Goal: Use online tool/utility: Utilize a website feature to perform a specific function

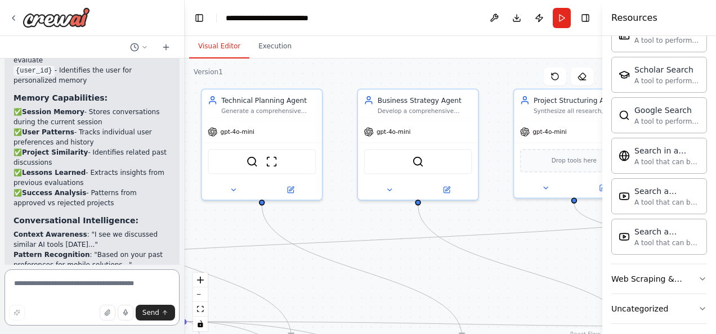
click at [74, 289] on textarea at bounding box center [92, 298] width 175 height 56
paste textarea "**********"
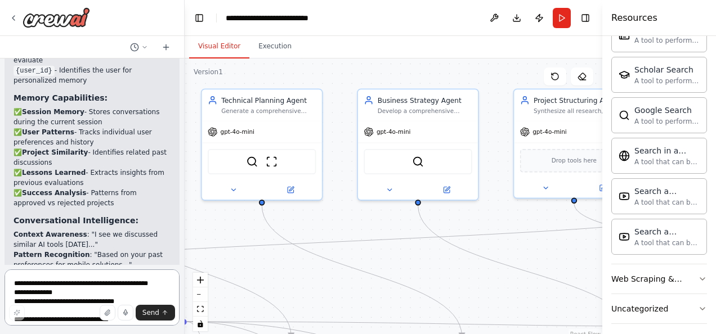
scroll to position [1427, 0]
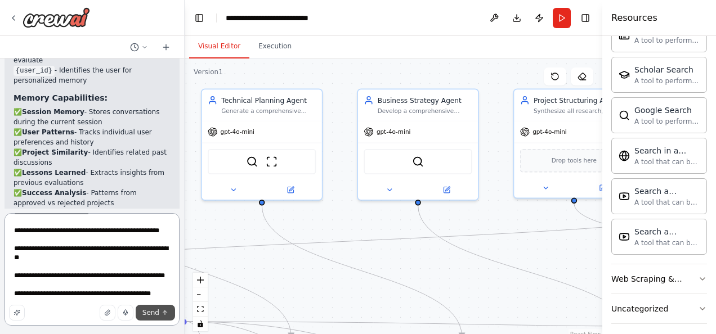
type textarea "**********"
click at [161, 316] on button "Send" at bounding box center [155, 313] width 39 height 16
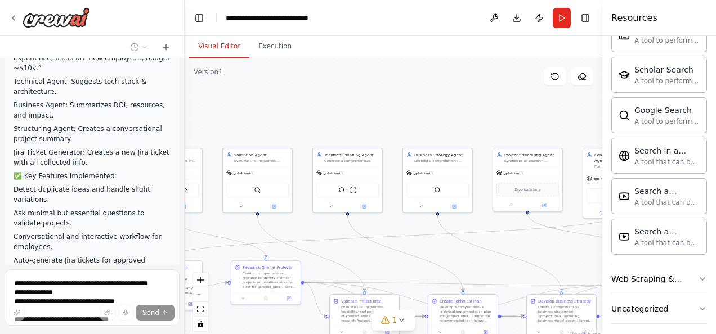
scroll to position [8370, 0]
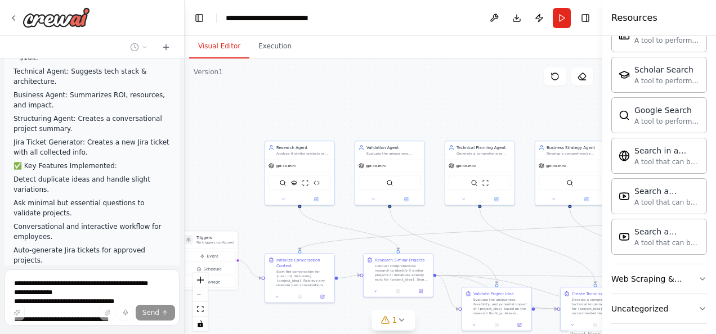
drag, startPoint x: 322, startPoint y: 129, endPoint x: 447, endPoint y: 91, distance: 131.2
click at [447, 91] on div ".deletable-edge-delete-btn { width: 20px; height: 20px; border: 0px solid #ffff…" at bounding box center [393, 199] width 417 height 281
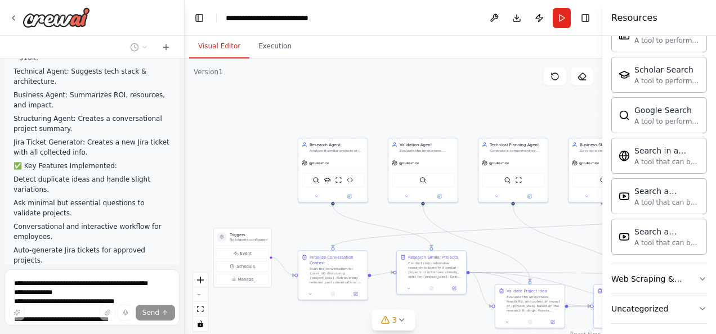
drag, startPoint x: 447, startPoint y: 91, endPoint x: 475, endPoint y: 104, distance: 30.7
click at [475, 104] on div ".deletable-edge-delete-btn { width: 20px; height: 20px; border: 0px solid #ffff…" at bounding box center [393, 199] width 417 height 281
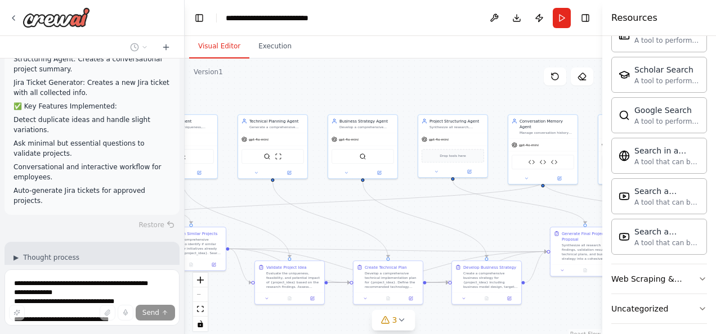
drag, startPoint x: 394, startPoint y: 221, endPoint x: 146, endPoint y: 195, distance: 249.0
click at [146, 195] on div "Title: Internal Innovation Assistant (Multi-Agent System) Description / Objecti…" at bounding box center [358, 167] width 716 height 334
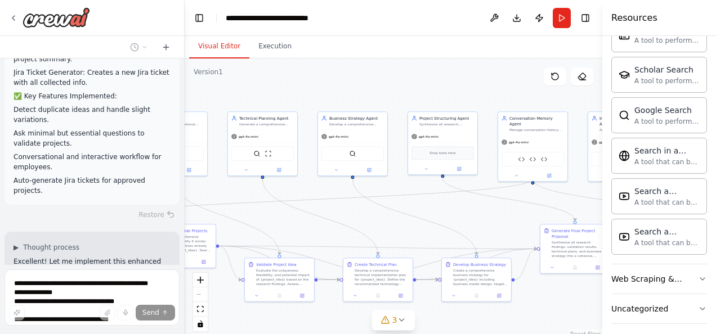
scroll to position [8450, 0]
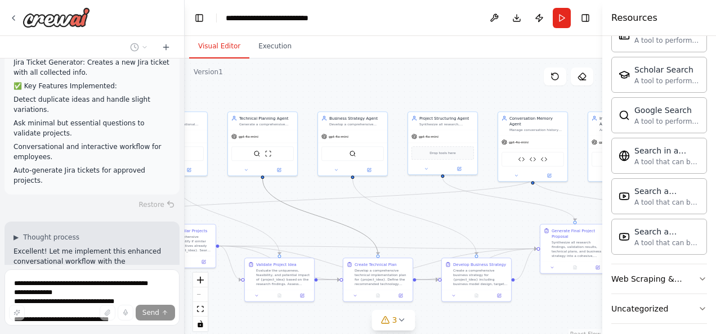
drag, startPoint x: 296, startPoint y: 209, endPoint x: 335, endPoint y: 205, distance: 39.6
click at [335, 205] on div ".deletable-edge-delete-btn { width: 20px; height: 20px; border: 0px solid #ffff…" at bounding box center [393, 199] width 417 height 281
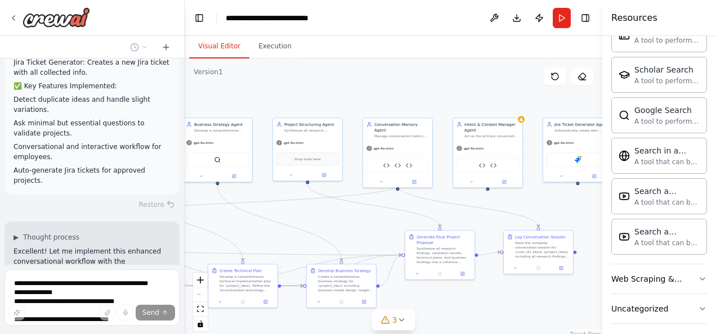
drag, startPoint x: 335, startPoint y: 205, endPoint x: 181, endPoint y: 187, distance: 155.2
click at [181, 187] on div "Title: Internal Innovation Assistant (Multi-Agent System) Description / Objecti…" at bounding box center [358, 167] width 716 height 334
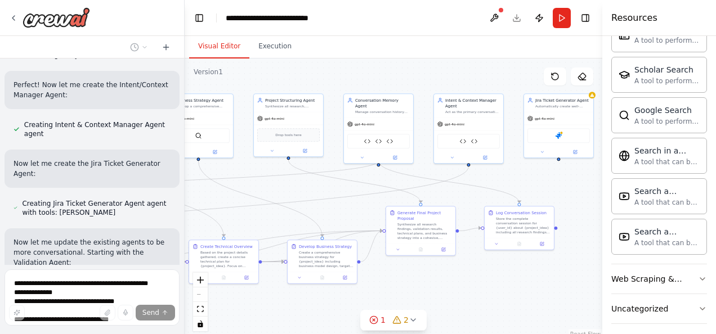
scroll to position [8738, 0]
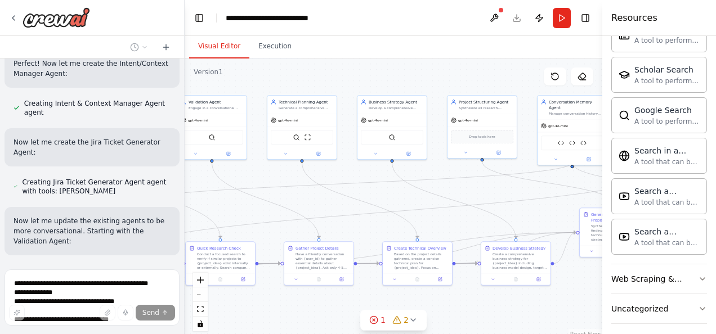
drag, startPoint x: 294, startPoint y: 191, endPoint x: 502, endPoint y: 185, distance: 208.3
click at [502, 185] on div ".deletable-edge-delete-btn { width: 20px; height: 20px; border: 0px solid #ffff…" at bounding box center [393, 199] width 417 height 281
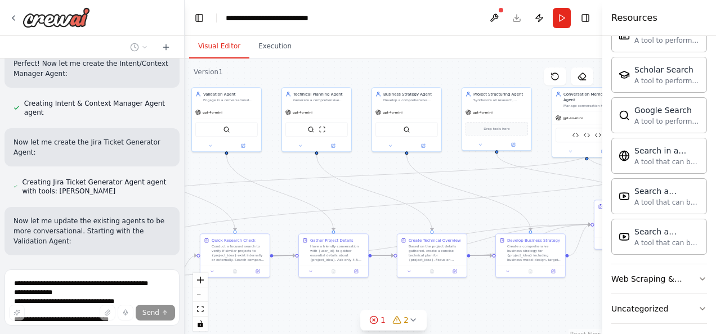
scroll to position [8761, 0]
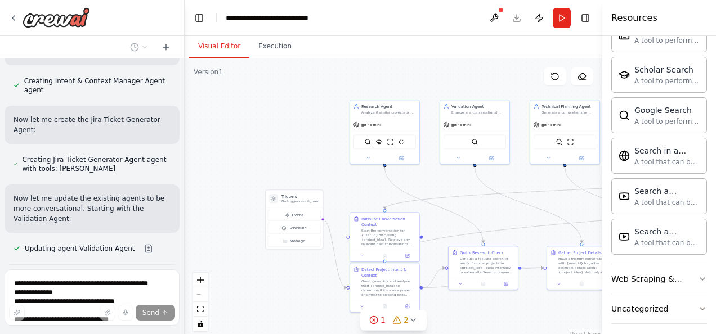
drag, startPoint x: 406, startPoint y: 192, endPoint x: 652, endPoint y: 207, distance: 245.8
click at [652, 207] on div "Title: Internal Innovation Assistant (Multi-Agent System) Description / Objecti…" at bounding box center [358, 167] width 716 height 334
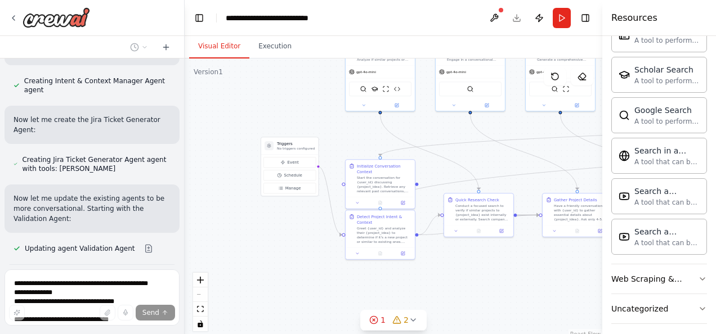
drag, startPoint x: 464, startPoint y: 217, endPoint x: 461, endPoint y: 163, distance: 54.6
click at [461, 163] on div ".deletable-edge-delete-btn { width: 20px; height: 20px; border: 0px solid #ffff…" at bounding box center [393, 199] width 417 height 281
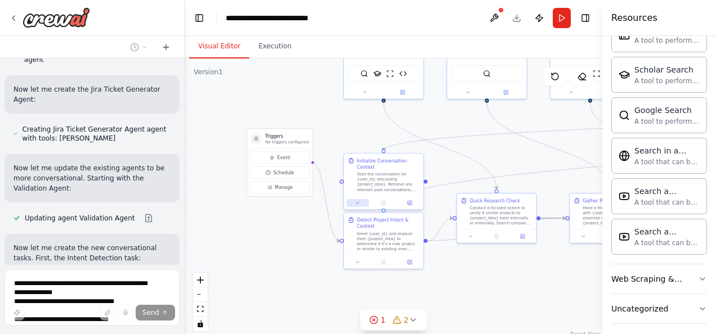
scroll to position [8797, 0]
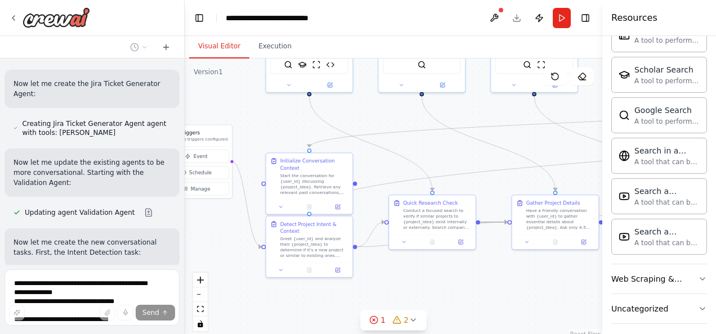
drag, startPoint x: 311, startPoint y: 277, endPoint x: 227, endPoint y: 280, distance: 83.9
click at [227, 280] on div ".deletable-edge-delete-btn { width: 20px; height: 20px; border: 0px solid #ffff…" at bounding box center [393, 199] width 417 height 281
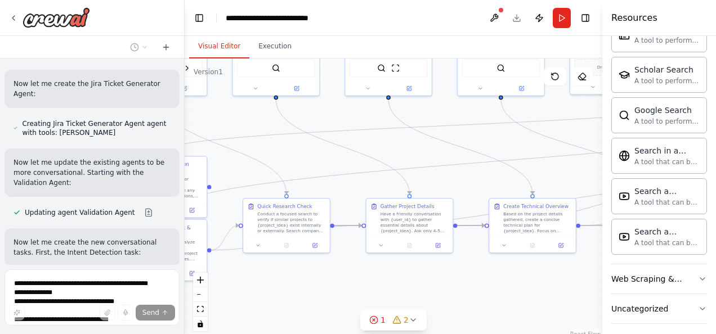
drag, startPoint x: 445, startPoint y: 307, endPoint x: 277, endPoint y: 313, distance: 167.8
click at [277, 313] on div ".deletable-edge-delete-btn { width: 20px; height: 20px; border: 0px solid #ffff…" at bounding box center [393, 199] width 417 height 281
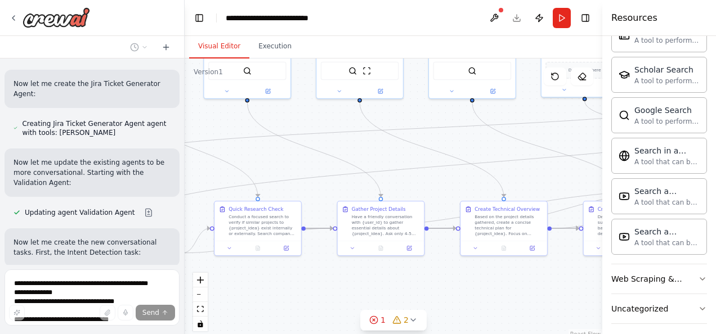
scroll to position [8880, 0]
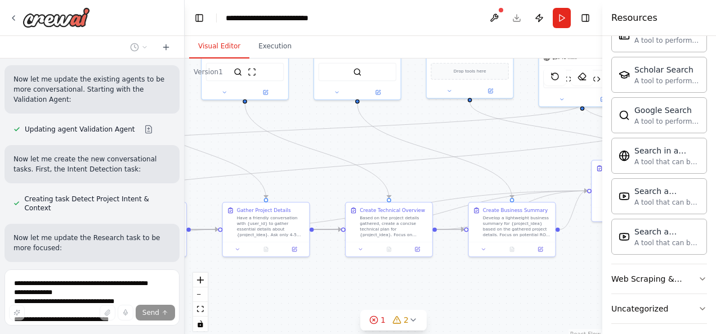
drag, startPoint x: 358, startPoint y: 280, endPoint x: 233, endPoint y: 282, distance: 124.9
click at [233, 282] on div ".deletable-edge-delete-btn { width: 20px; height: 20px; border: 0px solid #ffff…" at bounding box center [393, 199] width 417 height 281
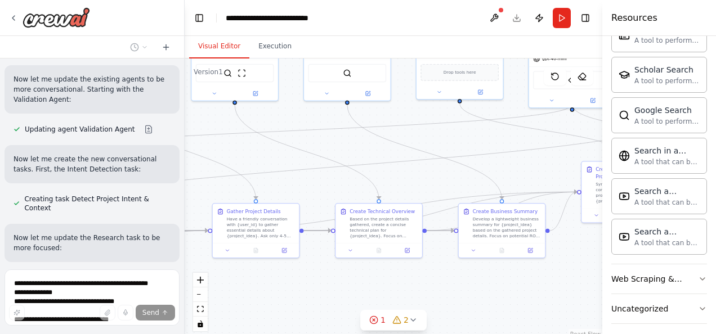
scroll to position [8907, 0]
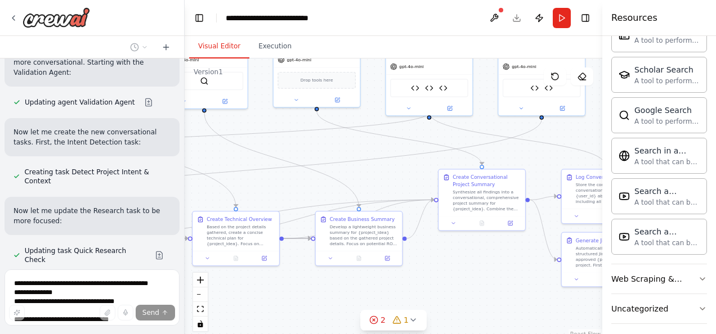
click at [143, 288] on div "Title: Internal Innovation Assistant (Multi-Agent System) Description / Objecti…" at bounding box center [358, 167] width 716 height 334
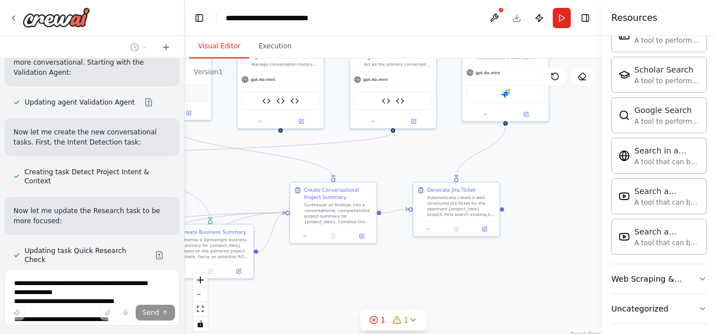
click at [0, 301] on html "Title: Internal Innovation Assistant (Multi-Agent System) Description / Objecti…" at bounding box center [358, 167] width 716 height 334
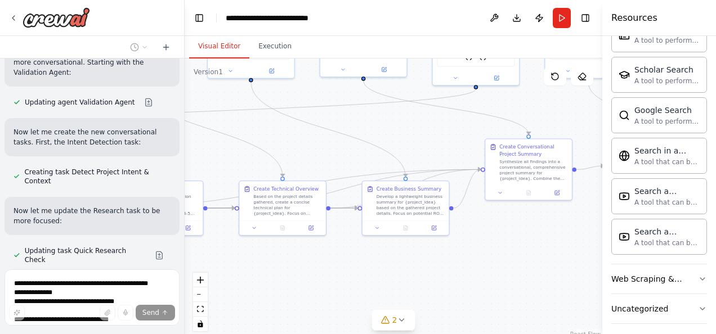
drag, startPoint x: 325, startPoint y: 287, endPoint x: 527, endPoint y: 240, distance: 208.0
click at [527, 240] on div ".deletable-edge-delete-btn { width: 20px; height: 20px; border: 0px solid #ffff…" at bounding box center [393, 199] width 417 height 281
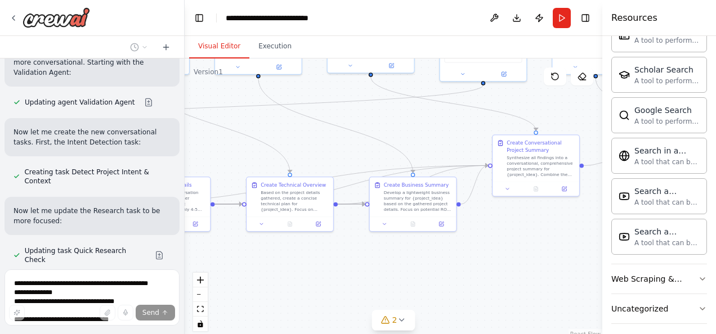
click at [398, 279] on div ".deletable-edge-delete-btn { width: 20px; height: 20px; border: 0px solid #ffff…" at bounding box center [393, 199] width 417 height 281
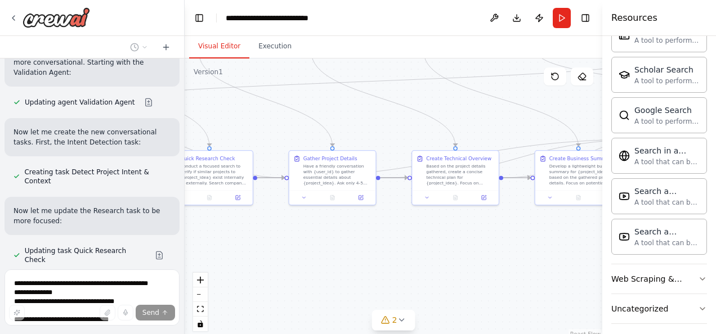
drag, startPoint x: 398, startPoint y: 279, endPoint x: 577, endPoint y: 256, distance: 179.9
click at [577, 256] on div ".deletable-edge-delete-btn { width: 20px; height: 20px; border: 0px solid #ffff…" at bounding box center [393, 199] width 417 height 281
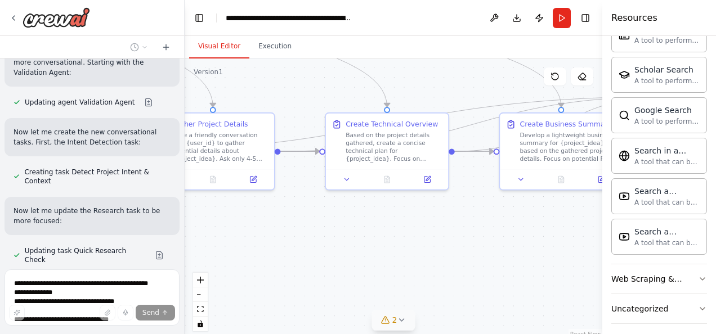
click at [394, 323] on span "2" at bounding box center [394, 320] width 5 height 11
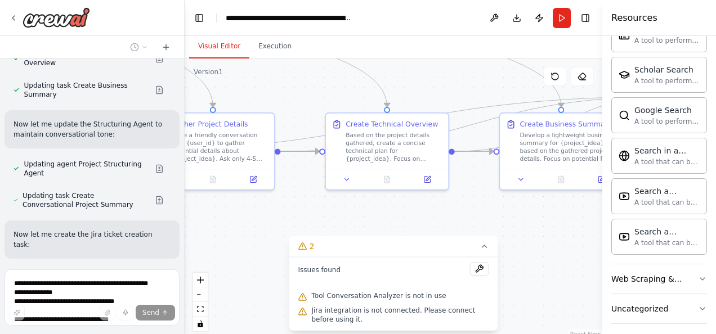
scroll to position [9411, 0]
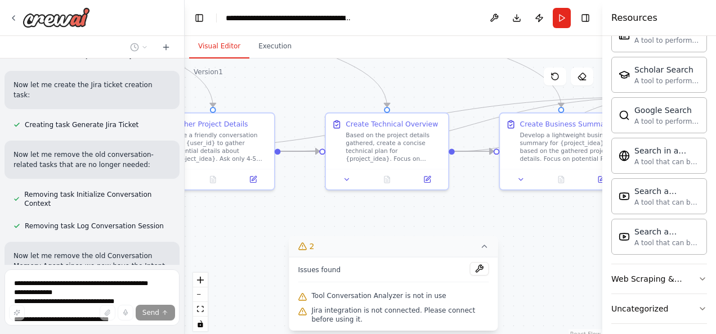
click at [482, 251] on icon at bounding box center [484, 246] width 9 height 9
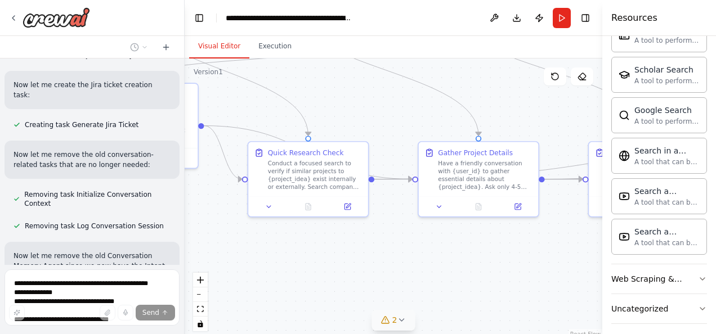
drag, startPoint x: 304, startPoint y: 242, endPoint x: 573, endPoint y: 268, distance: 270.2
click at [573, 268] on div ".deletable-edge-delete-btn { width: 20px; height: 20px; border: 0px solid #ffff…" at bounding box center [393, 199] width 417 height 281
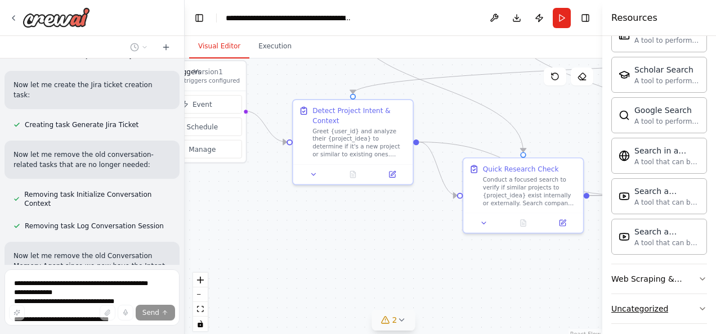
drag, startPoint x: 387, startPoint y: 291, endPoint x: 615, endPoint y: 314, distance: 229.0
click at [615, 314] on div "Title: Internal Innovation Assistant (Multi-Agent System) Description / Objecti…" at bounding box center [358, 167] width 716 height 334
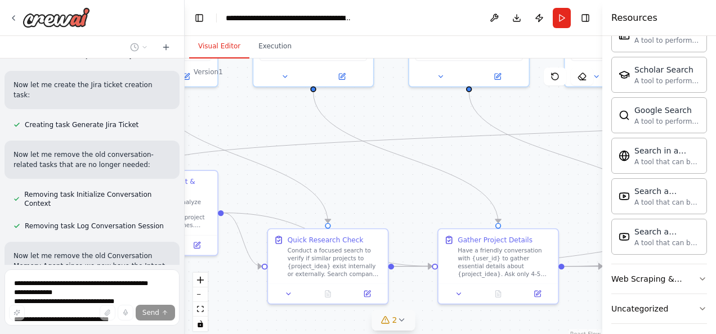
drag, startPoint x: 433, startPoint y: 234, endPoint x: 208, endPoint y: 290, distance: 232.0
click at [208, 290] on div ".deletable-edge-delete-btn { width: 20px; height: 20px; border: 0px solid #ffff…" at bounding box center [393, 199] width 417 height 281
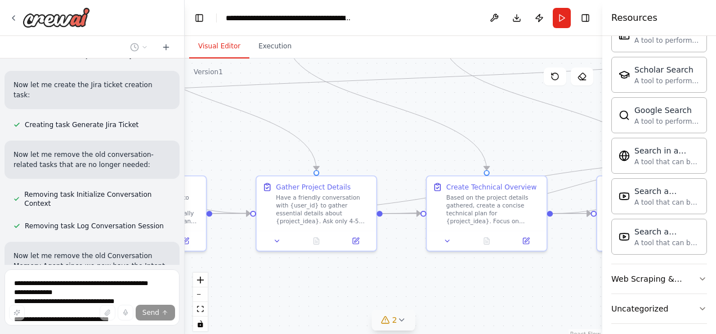
drag, startPoint x: 556, startPoint y: 319, endPoint x: 378, endPoint y: 276, distance: 183.0
click at [378, 276] on div ".deletable-edge-delete-btn { width: 20px; height: 20px; border: 0px solid #ffff…" at bounding box center [393, 199] width 417 height 281
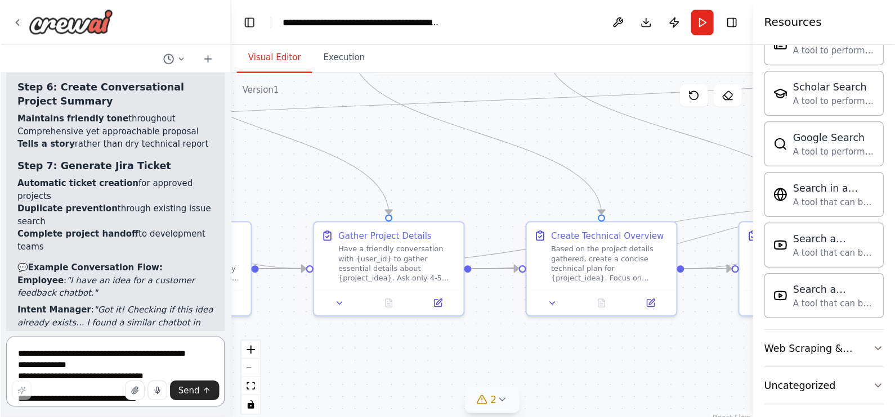
scroll to position [10638, 0]
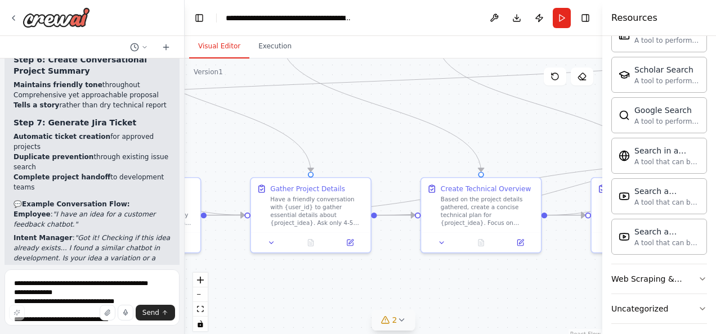
click at [390, 316] on div "2" at bounding box center [389, 320] width 16 height 11
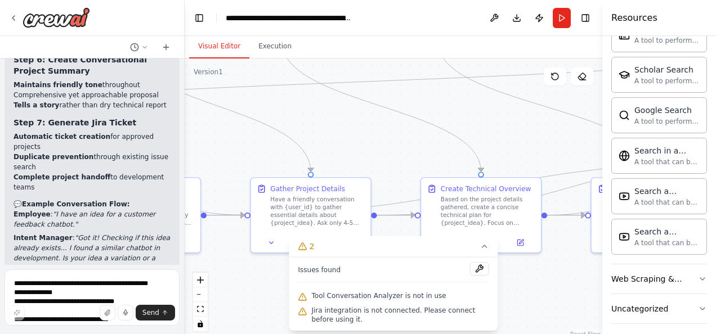
click at [390, 314] on span "Jira integration is not connected. Please connect before using it." at bounding box center [400, 315] width 177 height 18
click at [486, 266] on button at bounding box center [479, 269] width 19 height 14
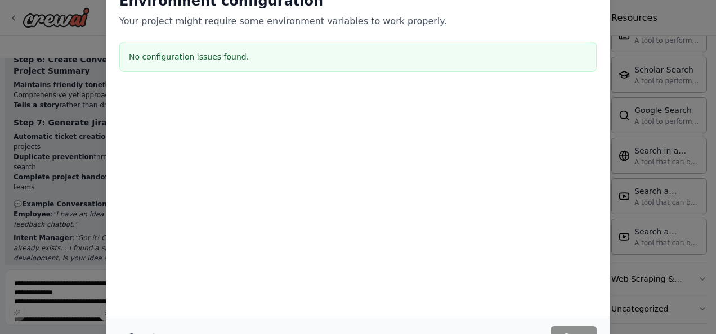
click at [527, 100] on div at bounding box center [358, 97] width 504 height 14
click at [0, 82] on html "Title: Internal Innovation Assistant (Multi-Agent System) Description / Objecti…" at bounding box center [358, 167] width 716 height 334
click at [40, 84] on div "Environment configuration Your project might require some environment variables…" at bounding box center [358, 167] width 716 height 334
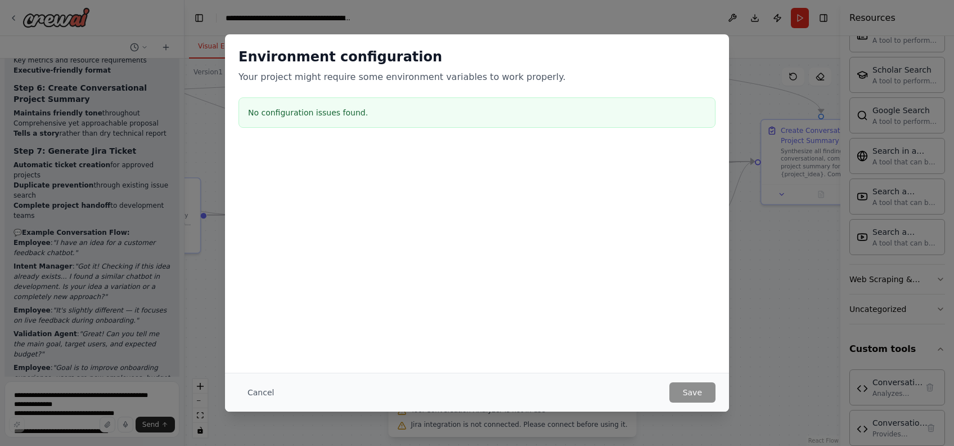
scroll to position [664, 0]
click at [500, 328] on div "Environment configuration Your project might require some environment variables…" at bounding box center [477, 203] width 504 height 338
click at [266, 334] on button "Cancel" at bounding box center [261, 392] width 44 height 20
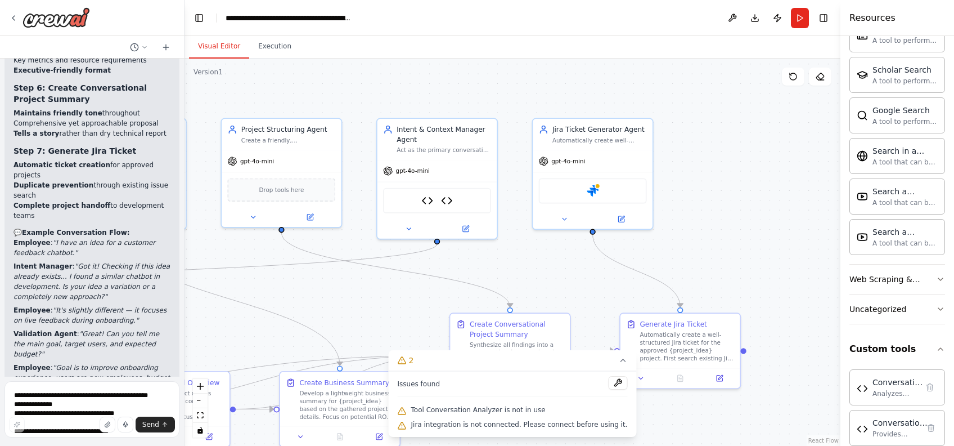
drag, startPoint x: 772, startPoint y: 255, endPoint x: 461, endPoint y: 448, distance: 366.1
click at [461, 334] on html "Title: Internal Innovation Assistant (Multi-Agent System) Description / Objecti…" at bounding box center [477, 223] width 954 height 446
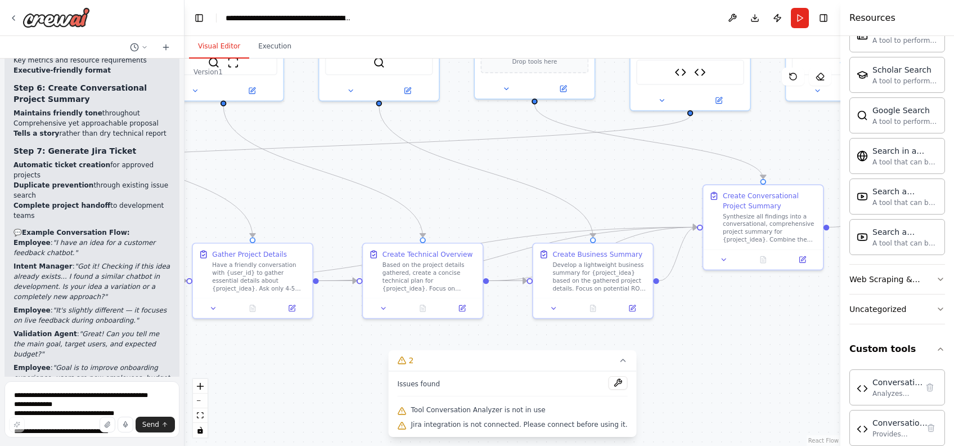
drag, startPoint x: 703, startPoint y: 246, endPoint x: 957, endPoint y: 96, distance: 294.4
click at [715, 96] on html "Title: Internal Innovation Assistant (Multi-Agent System) Description / Objecti…" at bounding box center [477, 223] width 954 height 446
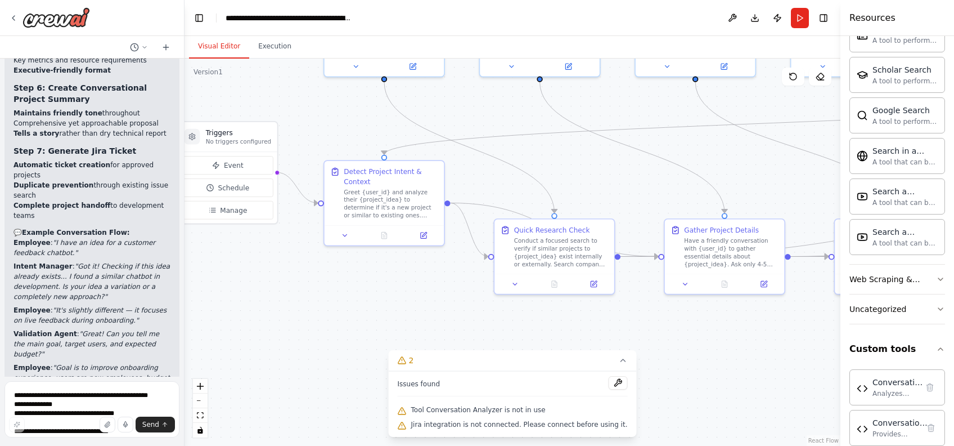
drag, startPoint x: 322, startPoint y: 374, endPoint x: 795, endPoint y: 372, distance: 472.6
click at [715, 334] on div ".deletable-edge-delete-btn { width: 20px; height: 20px; border: 0px solid #ffff…" at bounding box center [513, 252] width 656 height 387
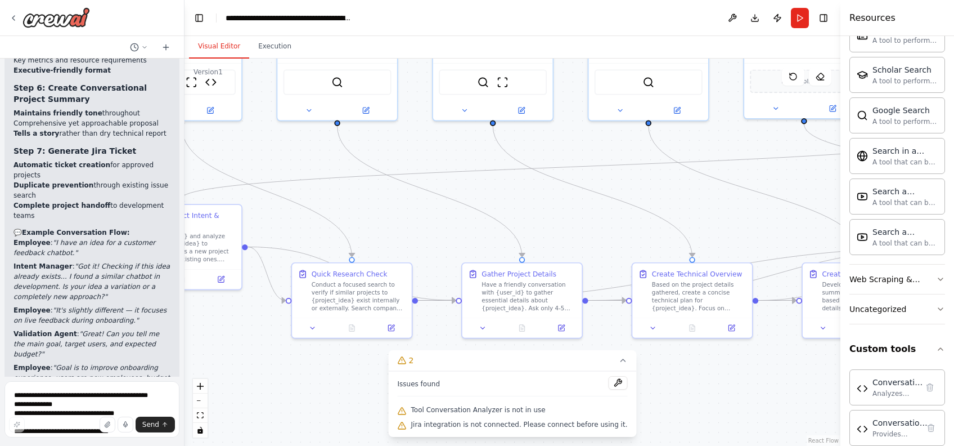
drag, startPoint x: 350, startPoint y: 329, endPoint x: 146, endPoint y: 374, distance: 209.0
click at [146, 334] on div "Title: Internal Innovation Assistant (Multi-Agent System) Description / Objecti…" at bounding box center [477, 223] width 954 height 446
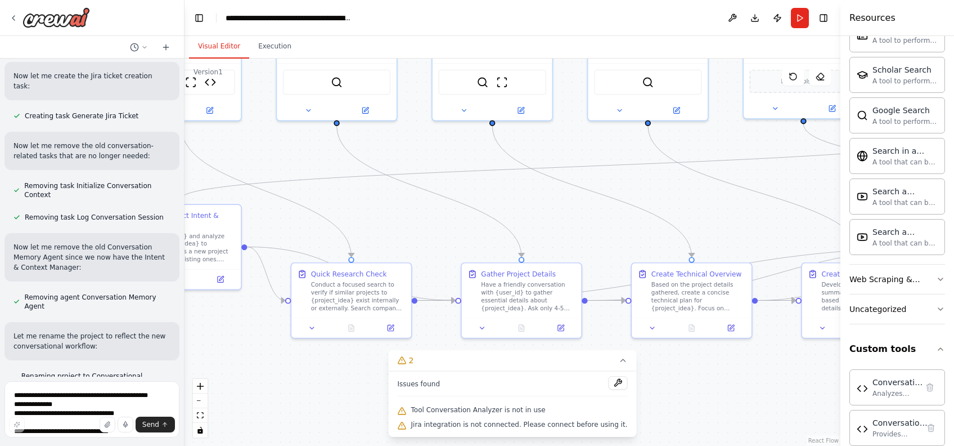
scroll to position [9673, 0]
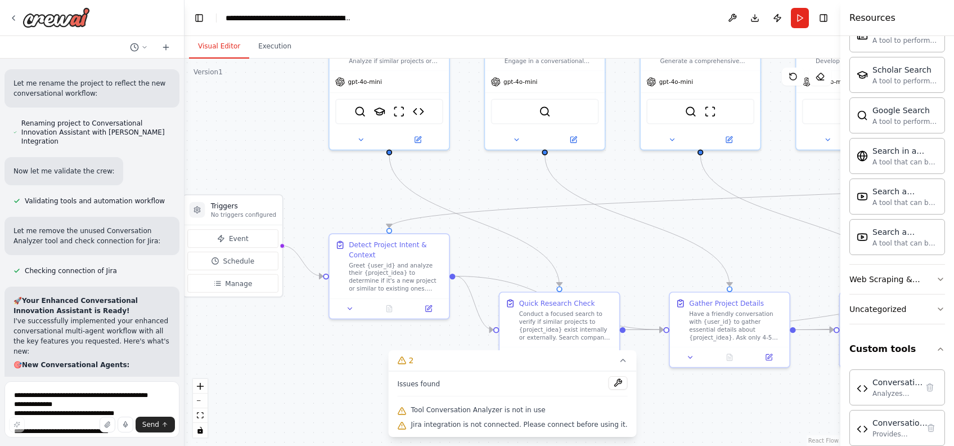
drag, startPoint x: 401, startPoint y: 200, endPoint x: 602, endPoint y: 237, distance: 204.8
click at [602, 237] on div ".deletable-edge-delete-btn { width: 20px; height: 20px; border: 0px solid #ffff…" at bounding box center [513, 252] width 656 height 387
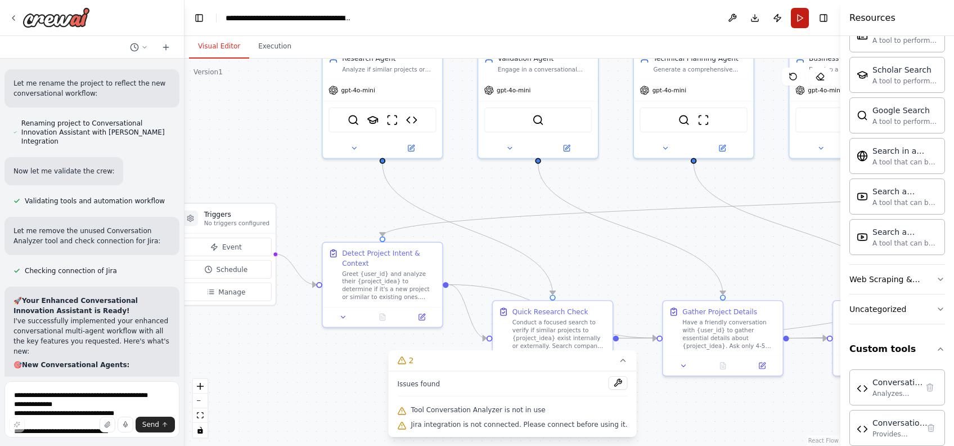
click at [715, 15] on button "Run" at bounding box center [800, 18] width 18 height 20
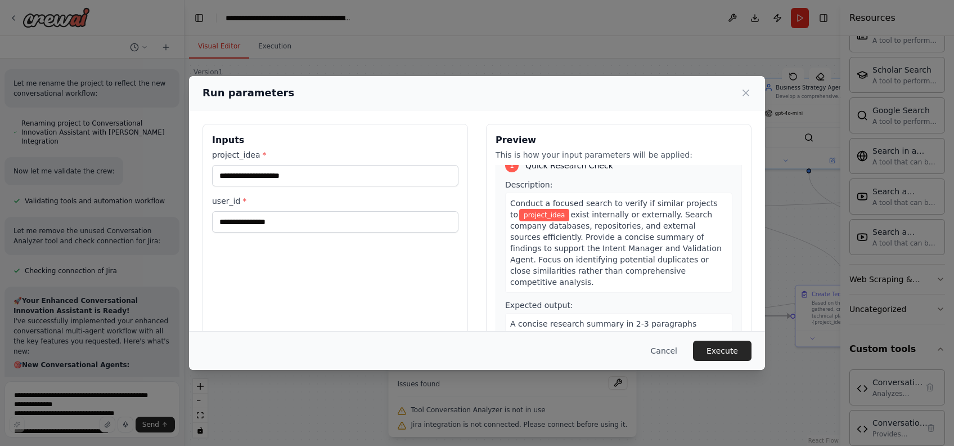
scroll to position [0, 0]
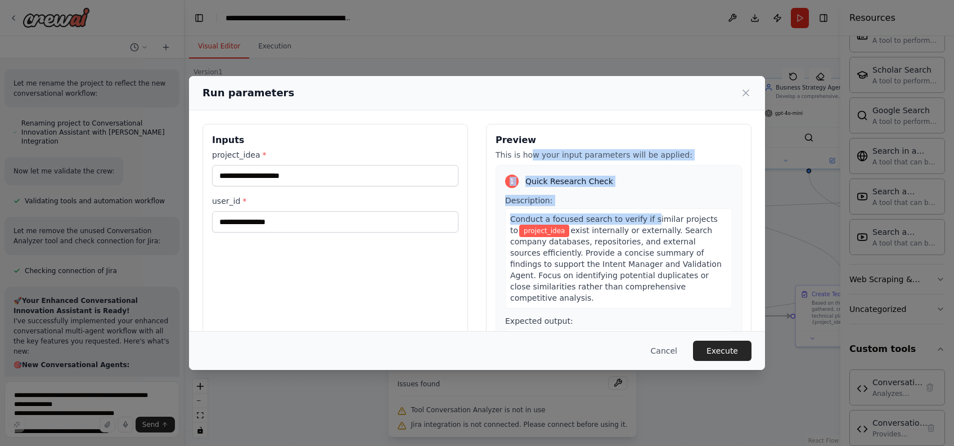
drag, startPoint x: 525, startPoint y: 156, endPoint x: 635, endPoint y: 217, distance: 125.4
click at [635, 217] on div "Preview This is how your input parameters will be applied: 1 Quick Research Che…" at bounding box center [619, 257] width 266 height 267
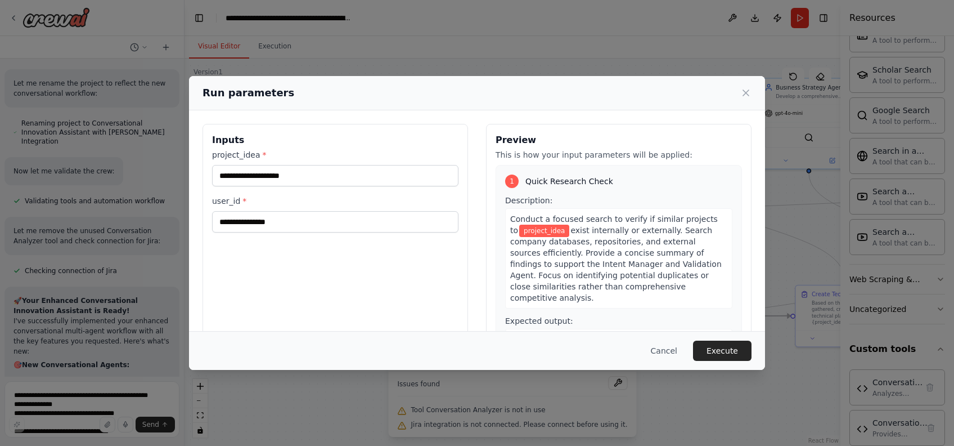
drag, startPoint x: 635, startPoint y: 217, endPoint x: 559, endPoint y: 295, distance: 108.6
click at [559, 295] on div "Conduct a focused search to verify if similar projects to project_idea exist in…" at bounding box center [618, 258] width 227 height 100
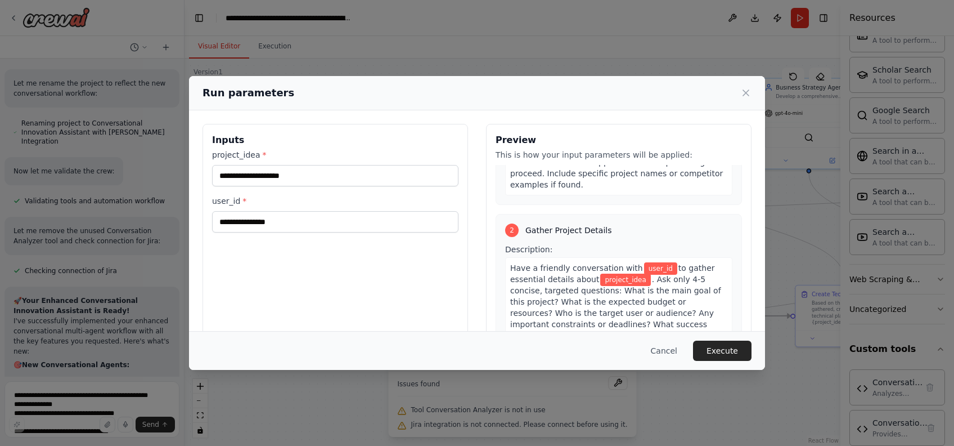
scroll to position [210, 0]
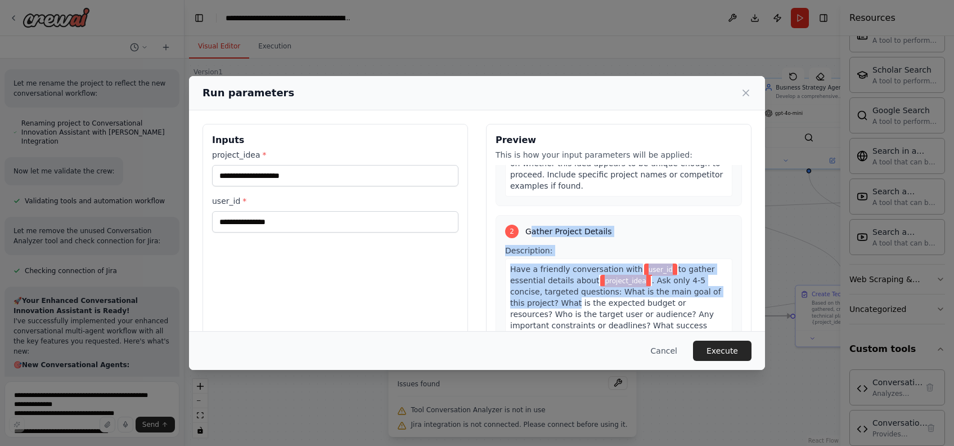
drag, startPoint x: 524, startPoint y: 210, endPoint x: 553, endPoint y: 279, distance: 74.6
click at [553, 279] on div "2 Gather Project Details Description: Have a friendly conversation with user_id…" at bounding box center [619, 346] width 246 height 262
click at [553, 279] on span ". Ask only 4-5 concise, targeted questions: What is the main goal of this proje…" at bounding box center [616, 320] width 212 height 88
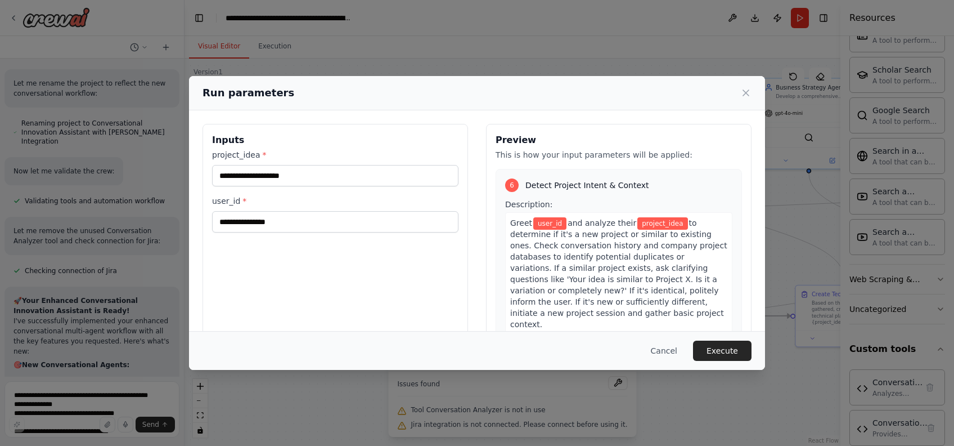
scroll to position [1557, 0]
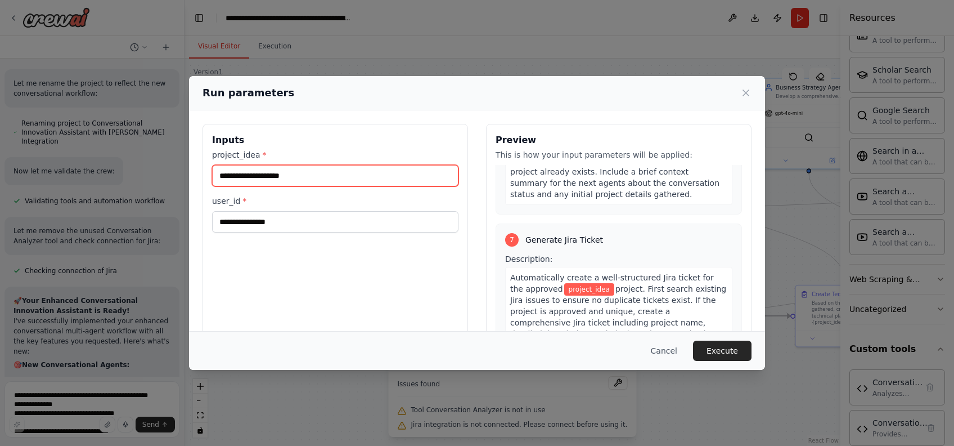
click at [388, 181] on input "project_idea *" at bounding box center [335, 175] width 246 height 21
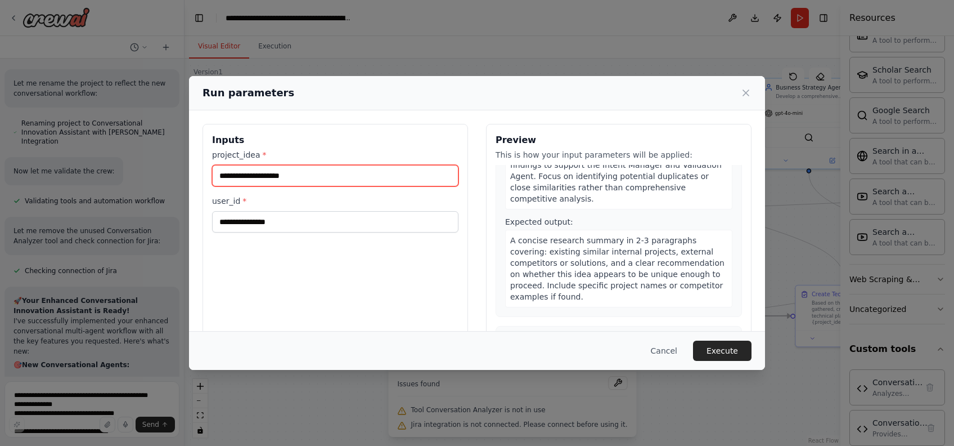
scroll to position [0, 0]
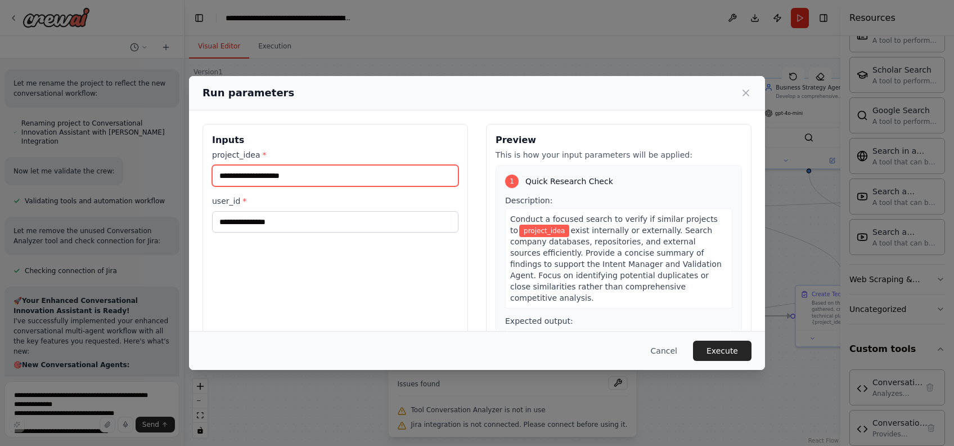
click at [267, 168] on input "project_idea *" at bounding box center [335, 175] width 246 height 21
click at [300, 170] on input "project_idea *" at bounding box center [335, 175] width 246 height 21
type input "**********"
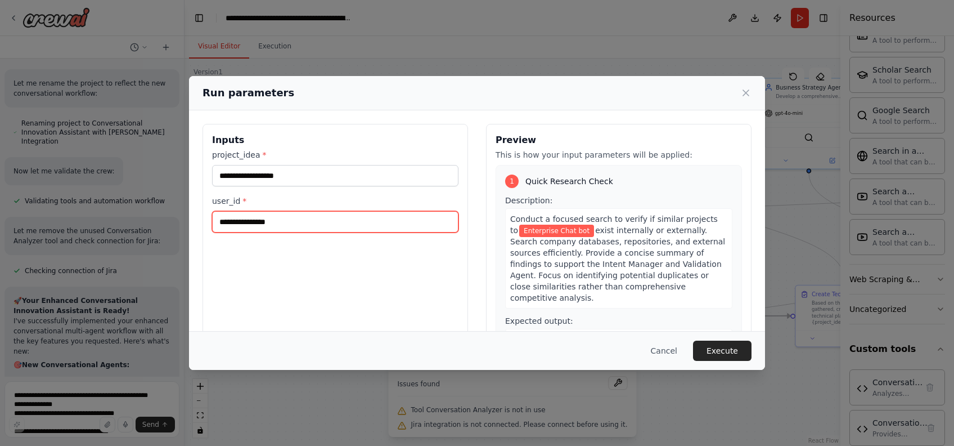
click at [294, 223] on input "user_id *" at bounding box center [335, 221] width 246 height 21
click at [667, 334] on button "Cancel" at bounding box center [664, 350] width 44 height 20
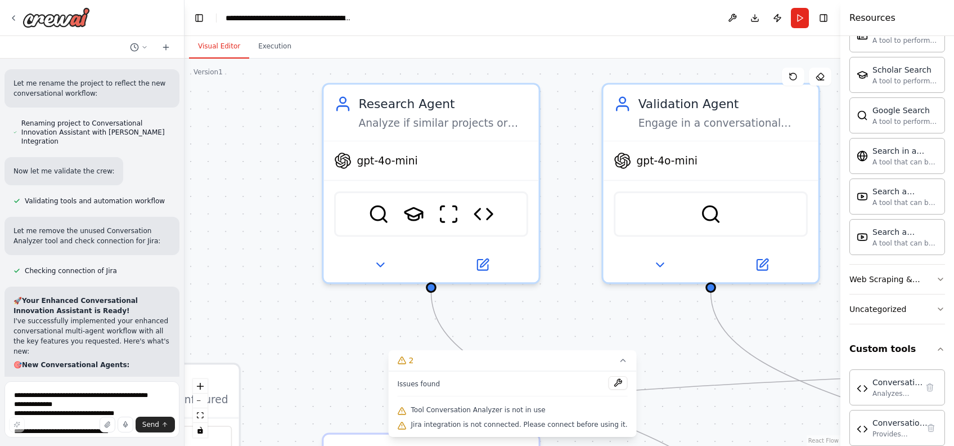
drag, startPoint x: 591, startPoint y: 199, endPoint x: 628, endPoint y: 446, distance: 249.8
click at [628, 334] on html "Title: Internal Innovation Assistant (Multi-Agent System) Description / Objecti…" at bounding box center [477, 223] width 954 height 446
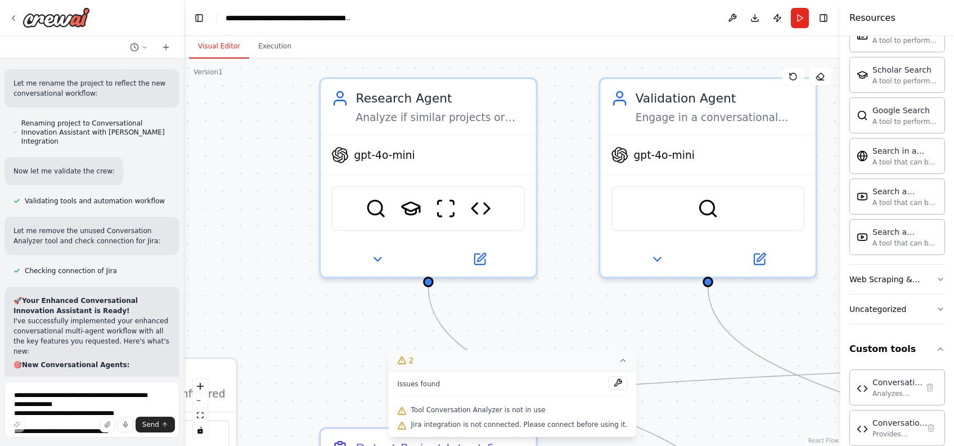
click at [618, 334] on icon at bounding box center [622, 360] width 9 height 9
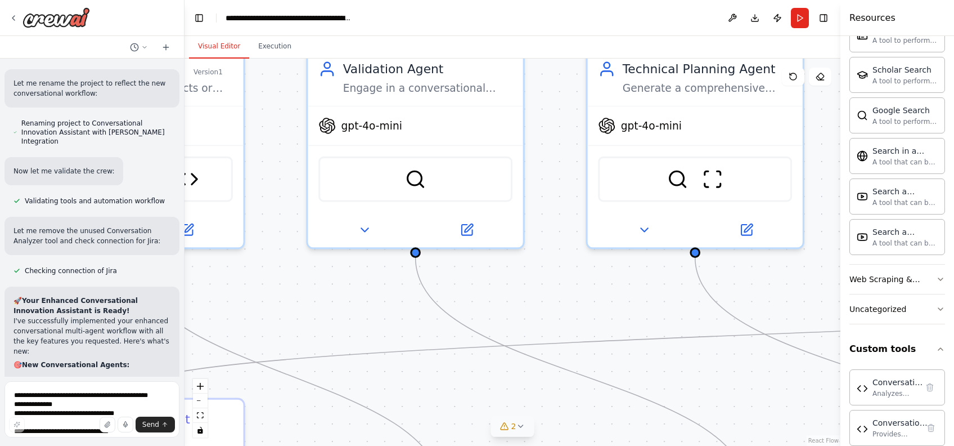
drag, startPoint x: 503, startPoint y: 305, endPoint x: 207, endPoint y: 279, distance: 297.1
click at [207, 279] on div ".deletable-edge-delete-btn { width: 20px; height: 20px; border: 0px solid #ffff…" at bounding box center [513, 252] width 656 height 387
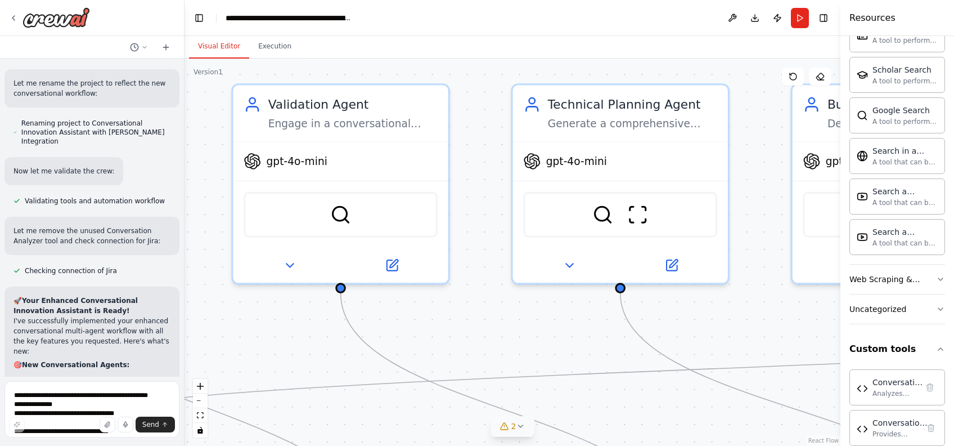
drag, startPoint x: 369, startPoint y: 318, endPoint x: 300, endPoint y: 356, distance: 79.1
click at [300, 334] on div ".deletable-edge-delete-btn { width: 20px; height: 20px; border: 0px solid #ffff…" at bounding box center [513, 252] width 656 height 387
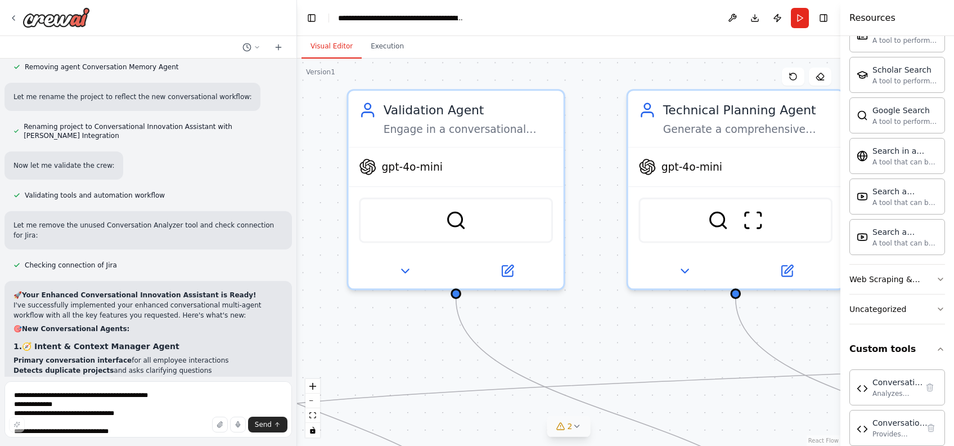
drag, startPoint x: 184, startPoint y: 183, endPoint x: 321, endPoint y: 211, distance: 139.5
click at [321, 211] on div "Title: Internal Innovation Assistant (Multi-Agent System) Description / Objecti…" at bounding box center [477, 223] width 954 height 446
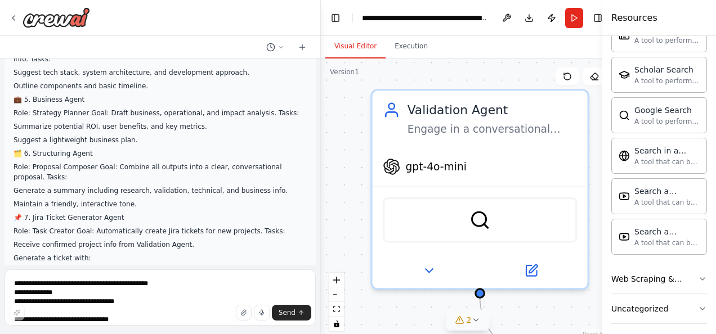
scroll to position [664, 0]
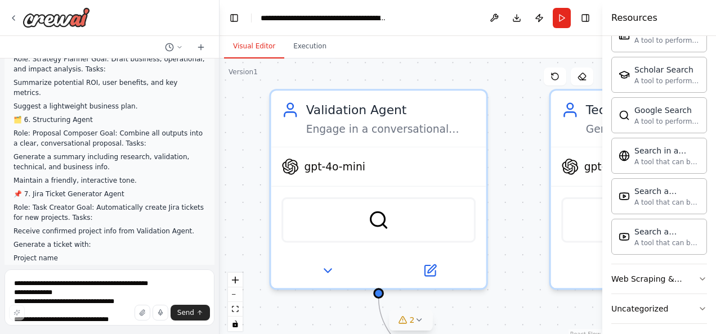
drag, startPoint x: 316, startPoint y: 138, endPoint x: 218, endPoint y: 150, distance: 98.5
click at [218, 150] on div "Title: Internal Innovation Assistant (Multi-Agent System) Description / Objecti…" at bounding box center [358, 167] width 716 height 334
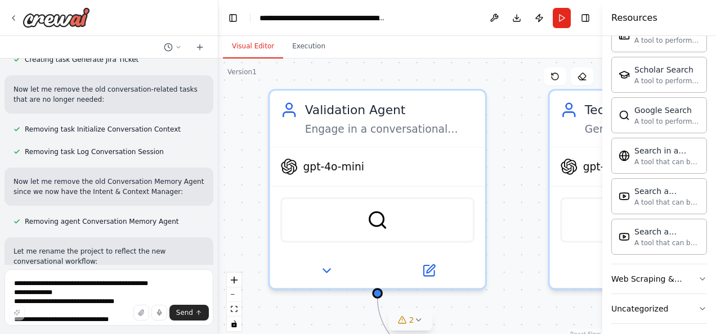
scroll to position [8447, 0]
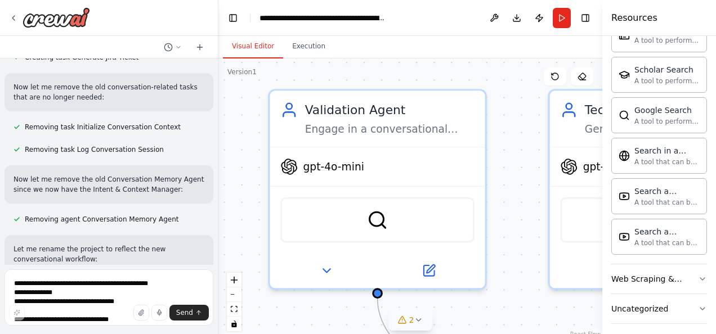
drag, startPoint x: 34, startPoint y: 175, endPoint x: 164, endPoint y: 179, distance: 130.6
copy strong "Intent & Context Manager Agent"
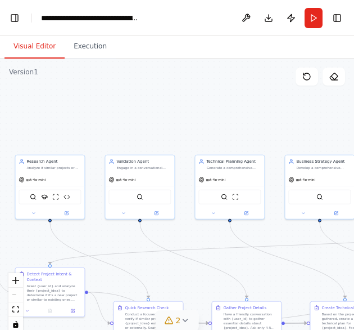
click at [149, 44] on div "Visual Editor Execution" at bounding box center [177, 47] width 354 height 23
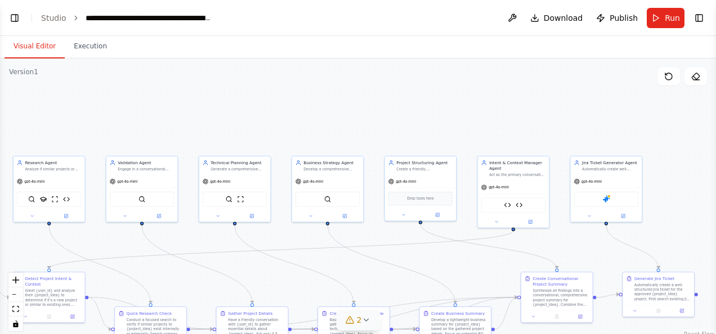
scroll to position [9297, 0]
click at [5, 112] on div ".deletable-edge-delete-btn { width: 20px; height: 20px; border: 0px solid #ffff…" at bounding box center [358, 199] width 716 height 281
click at [15, 17] on button "Toggle Left Sidebar" at bounding box center [15, 18] width 16 height 16
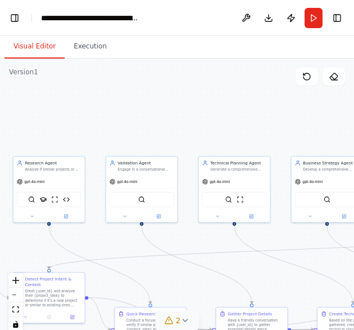
click at [23, 17] on header "**********" at bounding box center [177, 18] width 354 height 36
click at [20, 16] on button "Toggle Left Sidebar" at bounding box center [15, 18] width 16 height 16
click at [14, 15] on button "Toggle Left Sidebar" at bounding box center [15, 18] width 16 height 16
click at [20, 18] on button "Toggle Left Sidebar" at bounding box center [15, 18] width 16 height 16
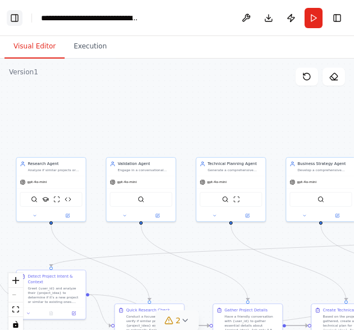
click at [16, 25] on button "Toggle Left Sidebar" at bounding box center [15, 18] width 16 height 16
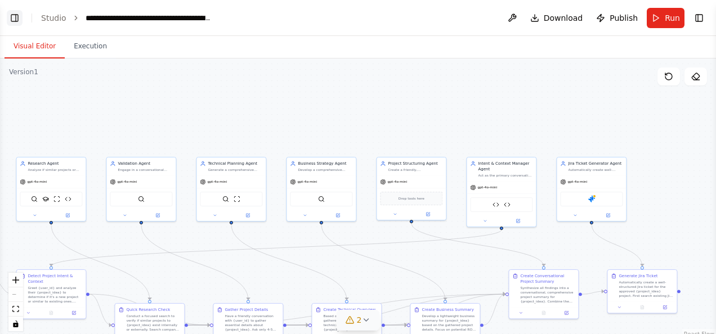
click at [15, 23] on button "Toggle Left Sidebar" at bounding box center [15, 18] width 16 height 16
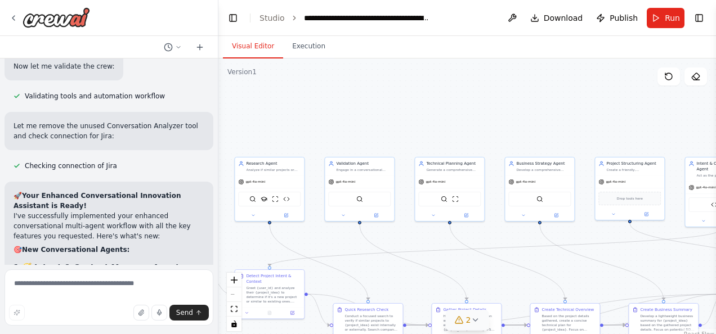
scroll to position [8759, 0]
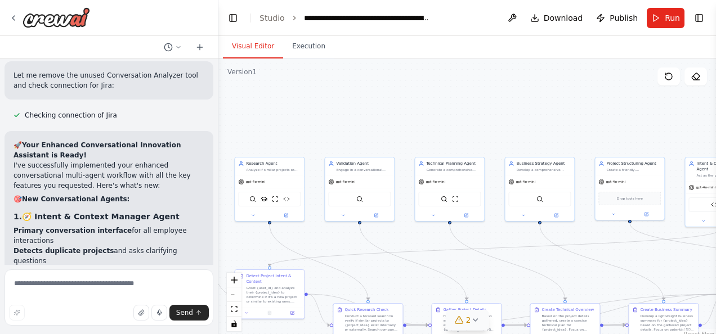
drag, startPoint x: 48, startPoint y: 160, endPoint x: 110, endPoint y: 165, distance: 61.5
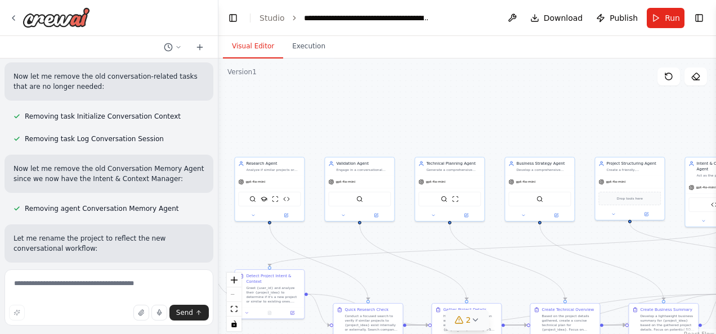
scroll to position [8457, 0]
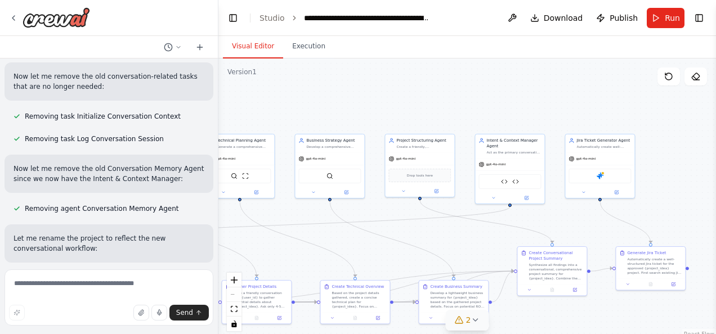
drag, startPoint x: 530, startPoint y: 129, endPoint x: 320, endPoint y: 106, distance: 211.1
click at [320, 106] on div ".deletable-edge-delete-btn { width: 20px; height: 20px; border: 0px solid #ffff…" at bounding box center [466, 199] width 497 height 281
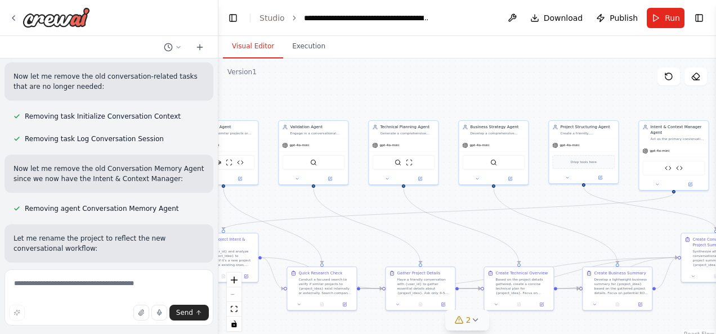
drag, startPoint x: 304, startPoint y: 100, endPoint x: 467, endPoint y: 90, distance: 163.5
click at [467, 90] on div ".deletable-edge-delete-btn { width: 20px; height: 20px; border: 0px solid #ffff…" at bounding box center [466, 199] width 497 height 281
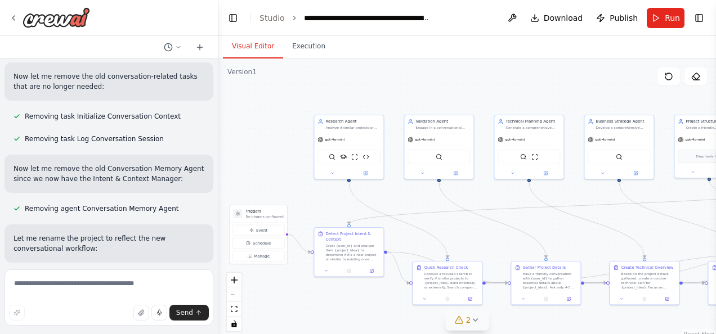
drag, startPoint x: 343, startPoint y: 224, endPoint x: 469, endPoint y: 215, distance: 126.4
click at [469, 215] on div ".deletable-edge-delete-btn { width: 20px; height: 20px; border: 0px solid #ffff…" at bounding box center [466, 199] width 497 height 281
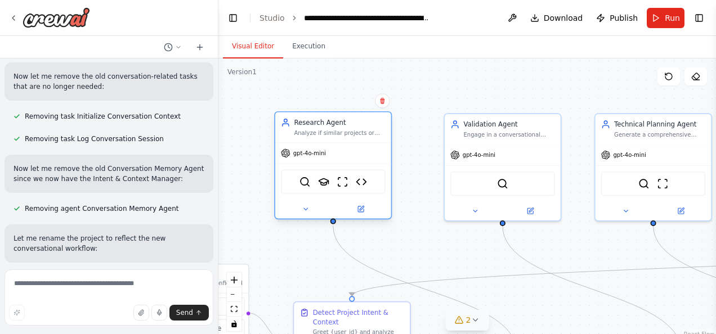
drag, startPoint x: 372, startPoint y: 129, endPoint x: 353, endPoint y: 132, distance: 19.3
click at [353, 132] on div "Analyze if similar projects or initiatives already exist within the company or …" at bounding box center [339, 132] width 91 height 7
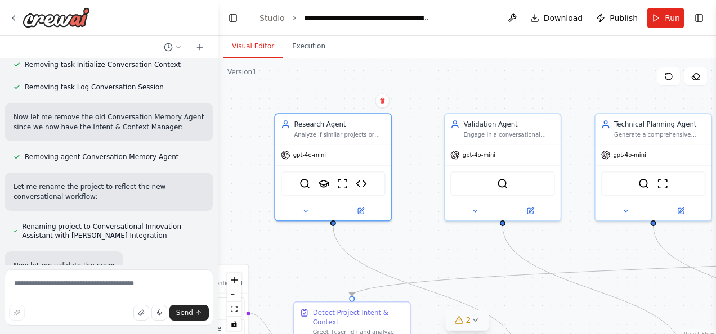
scroll to position [8492, 0]
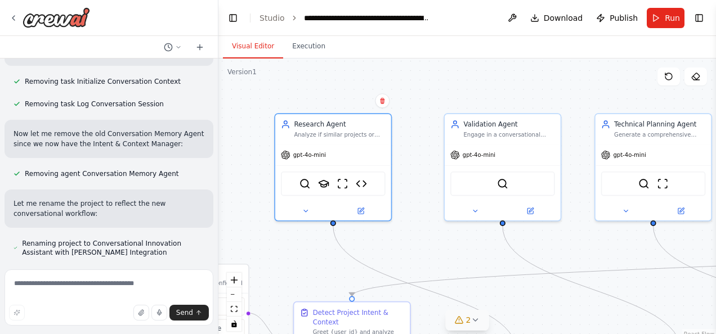
drag, startPoint x: 35, startPoint y: 213, endPoint x: 148, endPoint y: 213, distance: 113.1
copy strong "ira Ticket Generator Agent"
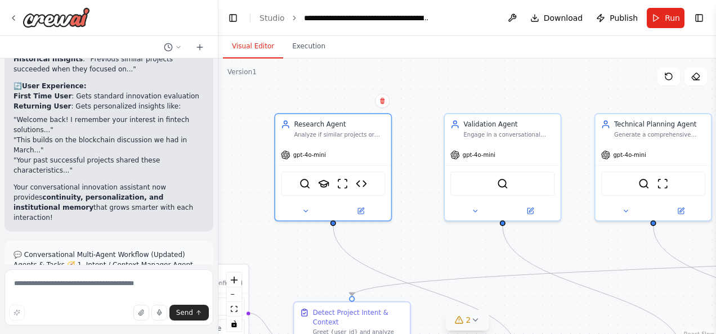
scroll to position [6341, 0]
drag, startPoint x: 31, startPoint y: 182, endPoint x: 98, endPoint y: 175, distance: 67.3
copy p "esearch Agent"
click at [424, 56] on div "Visual Editor Execution" at bounding box center [466, 47] width 497 height 23
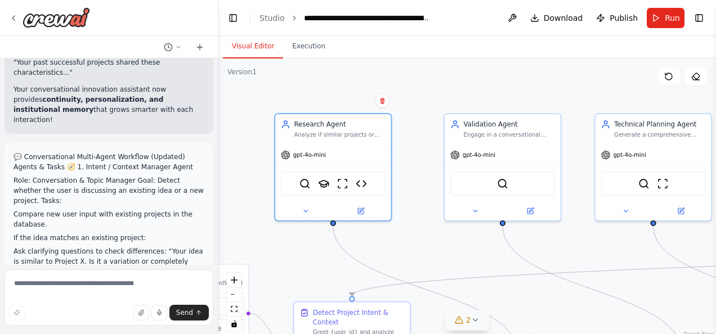
scroll to position [6439, 0]
drag, startPoint x: 32, startPoint y: 160, endPoint x: 103, endPoint y: 155, distance: 71.6
copy p "alidation Agent"
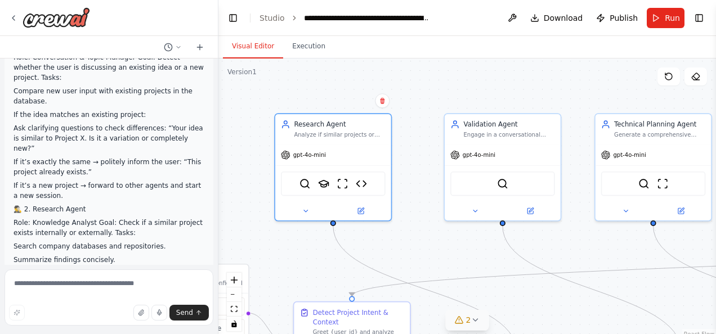
scroll to position [6602, 0]
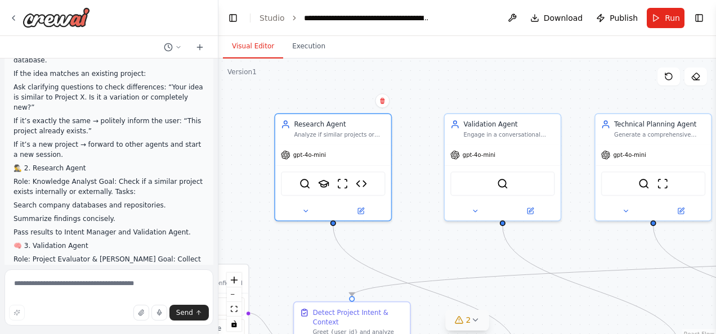
drag, startPoint x: 32, startPoint y: 149, endPoint x: 101, endPoint y: 150, distance: 69.8
copy p "echnical Agent"
click at [432, 225] on div ".deletable-edge-delete-btn { width: 20px; height: 20px; border: 0px solid #ffff…" at bounding box center [466, 199] width 497 height 281
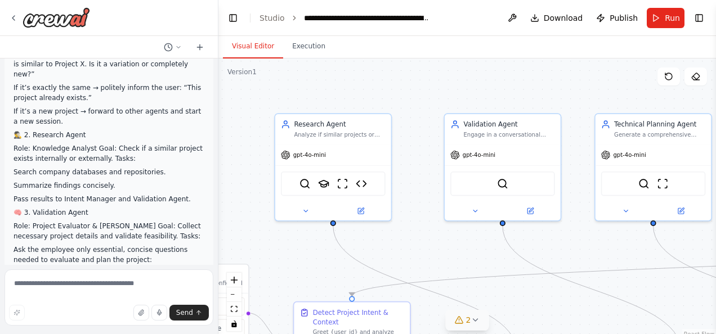
scroll to position [6645, 0]
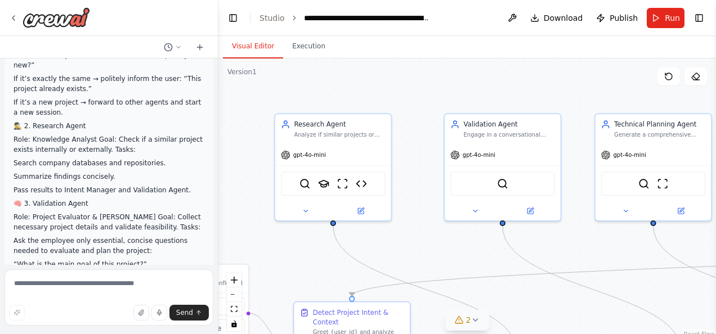
drag, startPoint x: 30, startPoint y: 179, endPoint x: 93, endPoint y: 182, distance: 63.1
copy p "Business Agent"
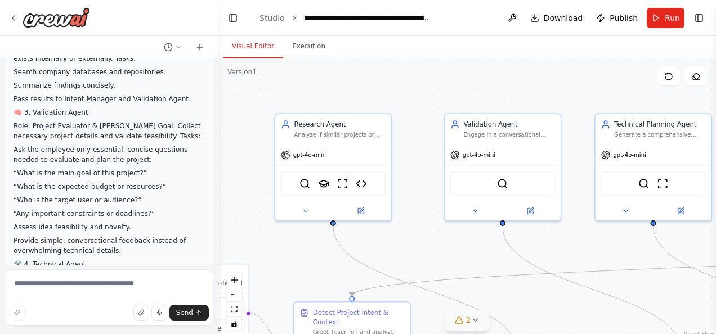
drag, startPoint x: 33, startPoint y: 153, endPoint x: 92, endPoint y: 150, distance: 59.1
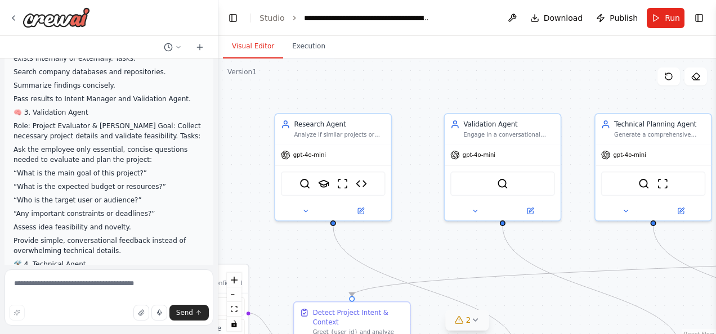
drag, startPoint x: 91, startPoint y: 148, endPoint x: 30, endPoint y: 150, distance: 60.8
copy p "Structuring Agent"
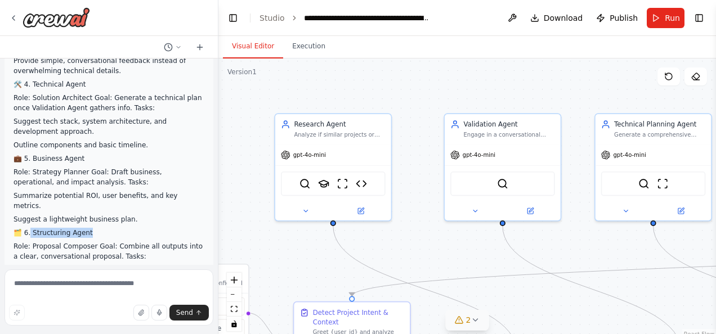
scroll to position [6916, 0]
click at [569, 26] on button "Download" at bounding box center [557, 18] width 62 height 20
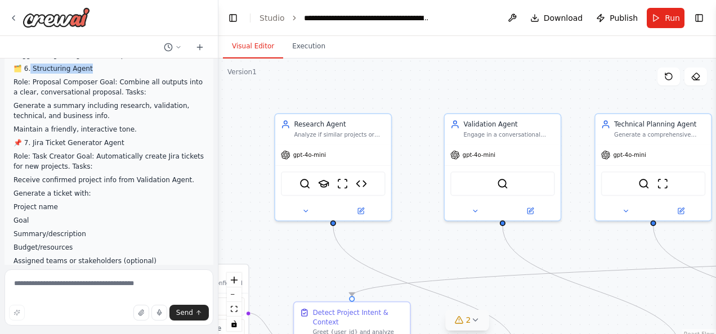
scroll to position [7083, 0]
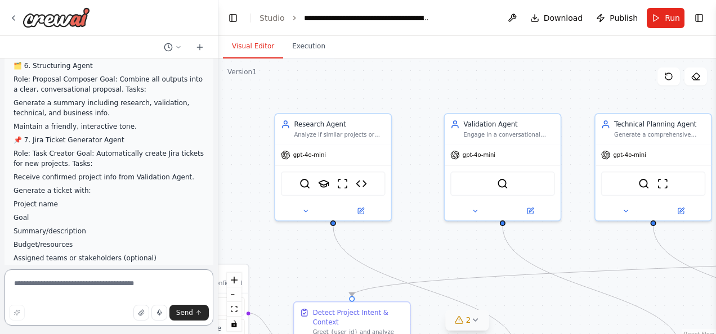
click at [77, 289] on textarea at bounding box center [109, 298] width 209 height 56
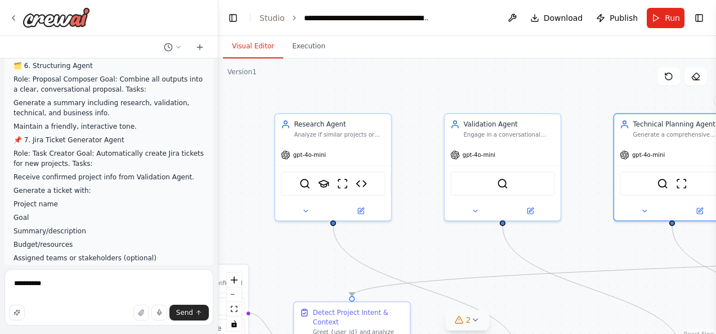
drag, startPoint x: 596, startPoint y: 217, endPoint x: 602, endPoint y: 218, distance: 5.7
click at [602, 218] on div ".deletable-edge-delete-btn { width: 20px; height: 20px; border: 0px solid #ffff…" at bounding box center [466, 199] width 497 height 281
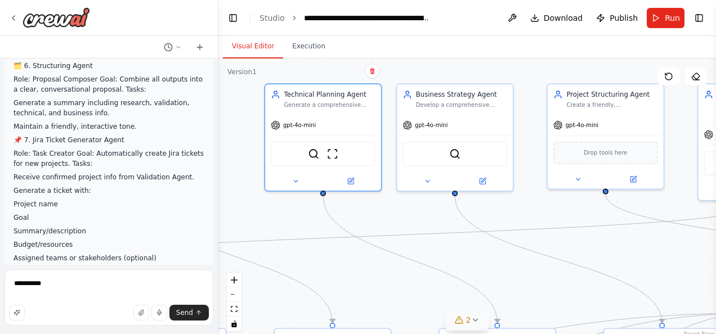
drag, startPoint x: 590, startPoint y: 263, endPoint x: 241, endPoint y: 233, distance: 350.1
click at [241, 233] on div ".deletable-edge-delete-btn { width: 20px; height: 20px; border: 0px solid #ffff…" at bounding box center [466, 199] width 497 height 281
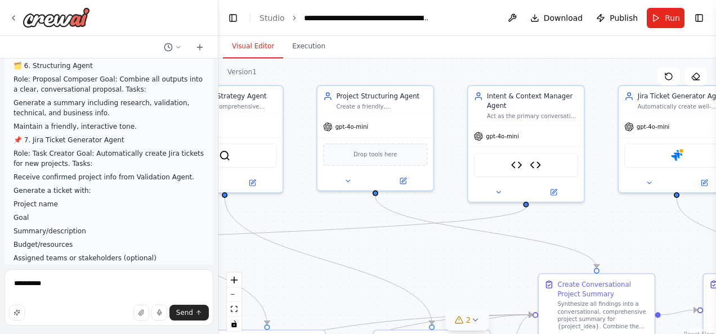
drag, startPoint x: 532, startPoint y: 284, endPoint x: 300, endPoint y: 285, distance: 231.8
click at [300, 285] on div ".deletable-edge-delete-btn { width: 20px; height: 20px; border: 0px solid #ffff…" at bounding box center [466, 199] width 497 height 281
click at [99, 288] on textarea "*********" at bounding box center [109, 298] width 209 height 56
type textarea "**********"
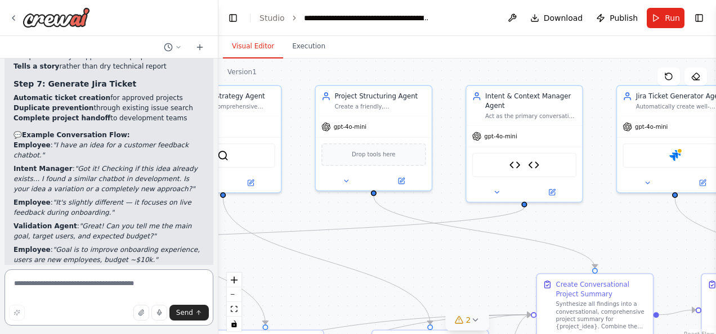
scroll to position [9503, 0]
drag, startPoint x: 57, startPoint y: 187, endPoint x: 182, endPoint y: 186, distance: 125.5
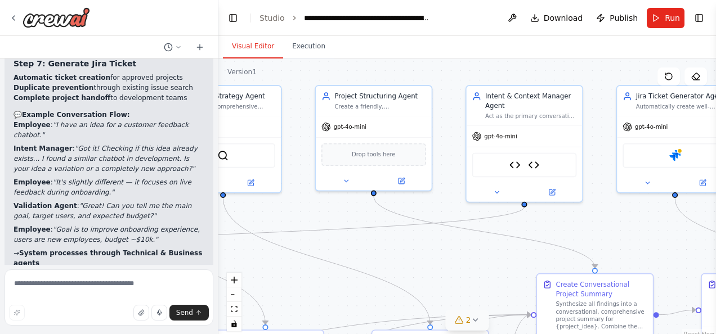
scroll to position [9511, 0]
